Goal: Transaction & Acquisition: Purchase product/service

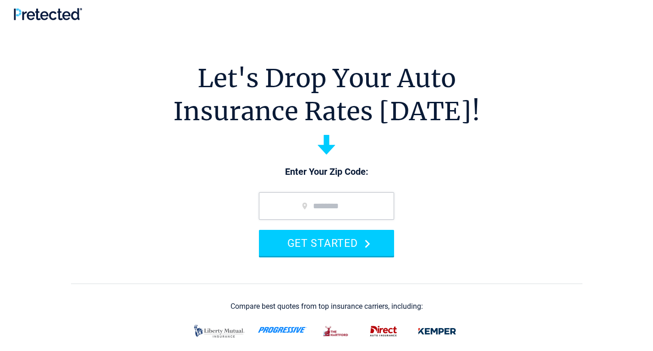
drag, startPoint x: 0, startPoint y: 0, endPoint x: 184, endPoint y: 203, distance: 273.4
click at [184, 203] on section "Let's Drop Your Auto Insurance Rates [DATE]! Enter Your Zip Code: GET STARTED C…" at bounding box center [326, 233] width 653 height 412
drag, startPoint x: 43, startPoint y: 20, endPoint x: 38, endPoint y: 13, distance: 8.8
click at [38, 13] on img at bounding box center [48, 14] width 68 height 12
